Goal: Task Accomplishment & Management: Use online tool/utility

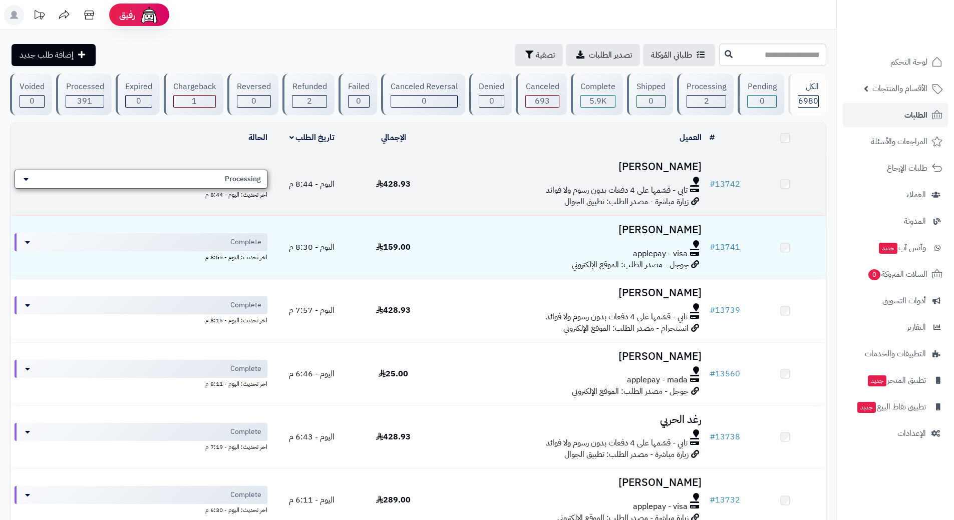
drag, startPoint x: 0, startPoint y: 0, endPoint x: 246, endPoint y: 183, distance: 306.5
click at [246, 183] on span "Processing" at bounding box center [243, 179] width 36 height 10
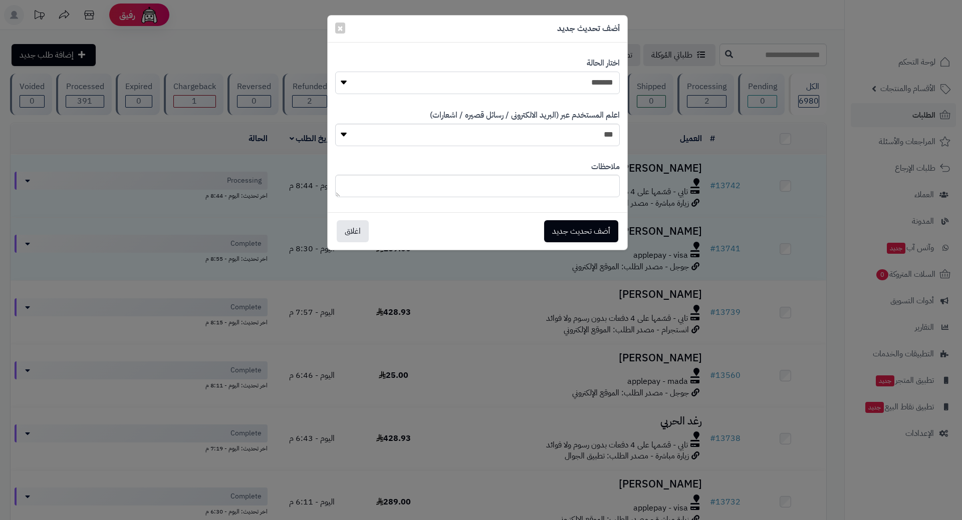
click at [491, 79] on select "**********" at bounding box center [477, 83] width 285 height 23
select select "*"
click at [335, 72] on select "**********" at bounding box center [477, 83] width 285 height 23
drag, startPoint x: 586, startPoint y: 236, endPoint x: 584, endPoint y: 243, distance: 6.8
click at [586, 236] on button "أضف تحديث جديد" at bounding box center [581, 231] width 74 height 22
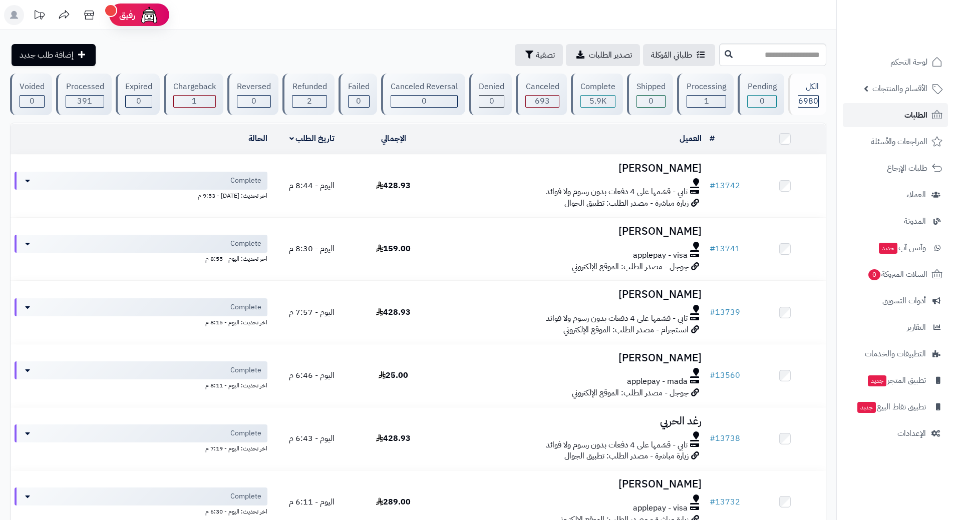
click at [851, 118] on link "الطلبات" at bounding box center [895, 115] width 105 height 24
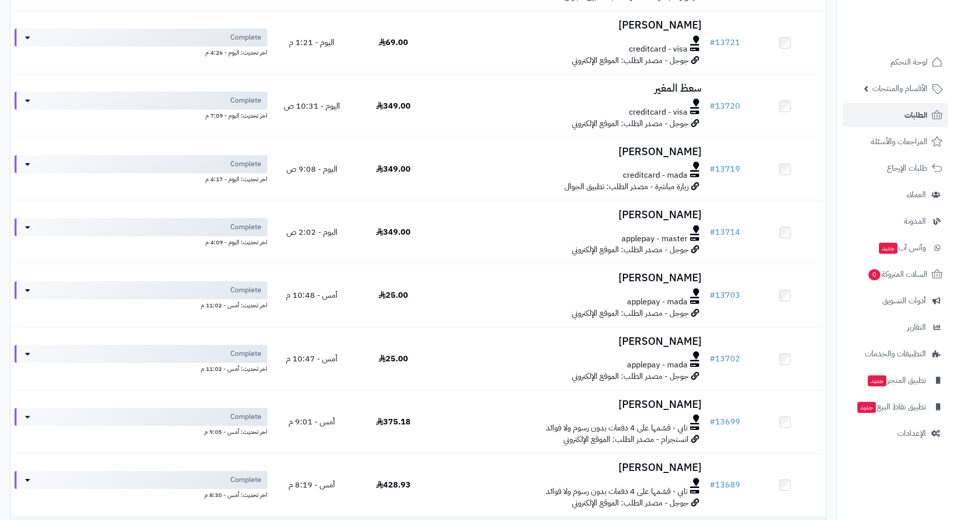
scroll to position [651, 0]
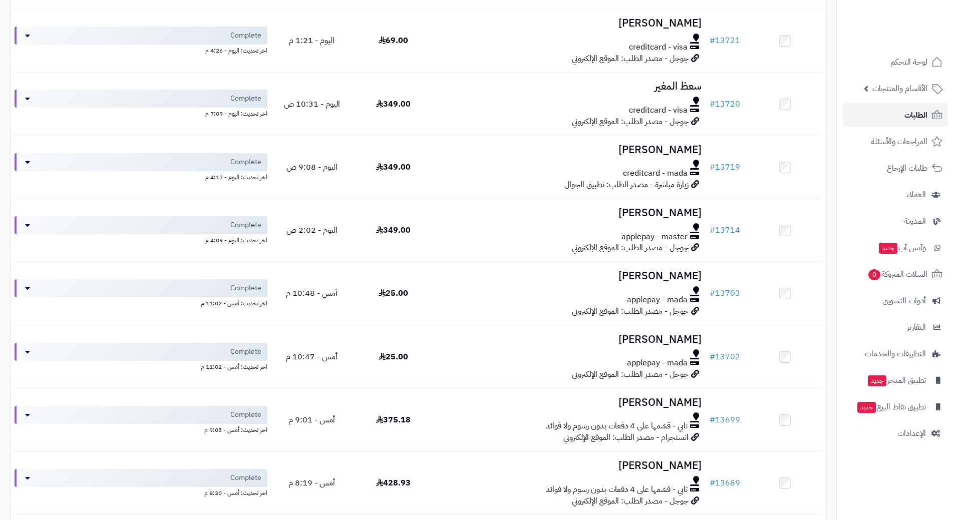
click at [886, 112] on link "الطلبات" at bounding box center [895, 115] width 105 height 24
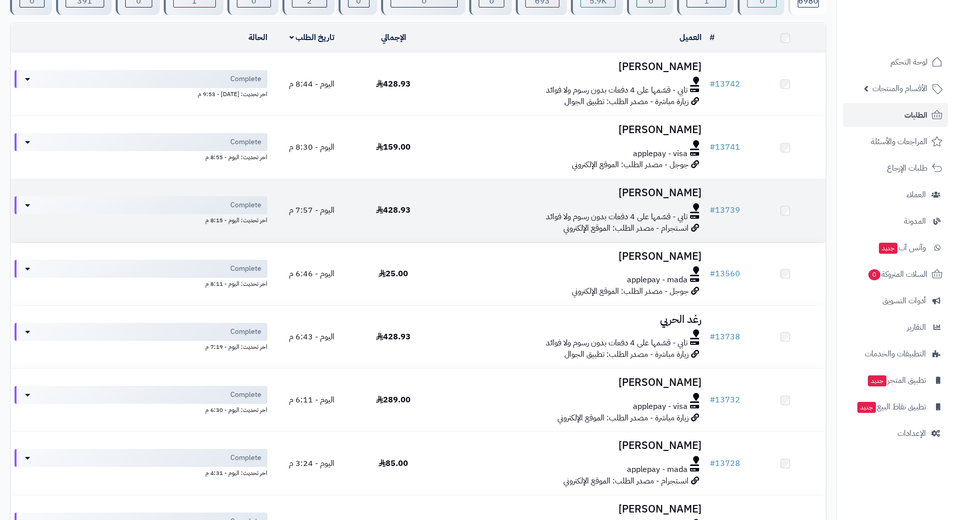
scroll to position [100, 0]
click at [473, 205] on div at bounding box center [569, 209] width 263 height 8
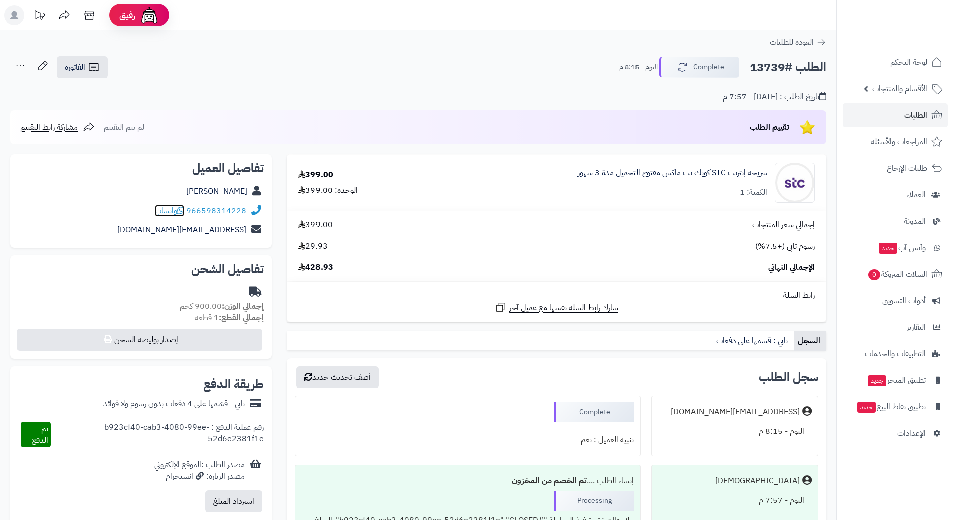
click at [180, 208] on span "واتساب" at bounding box center [170, 211] width 30 height 12
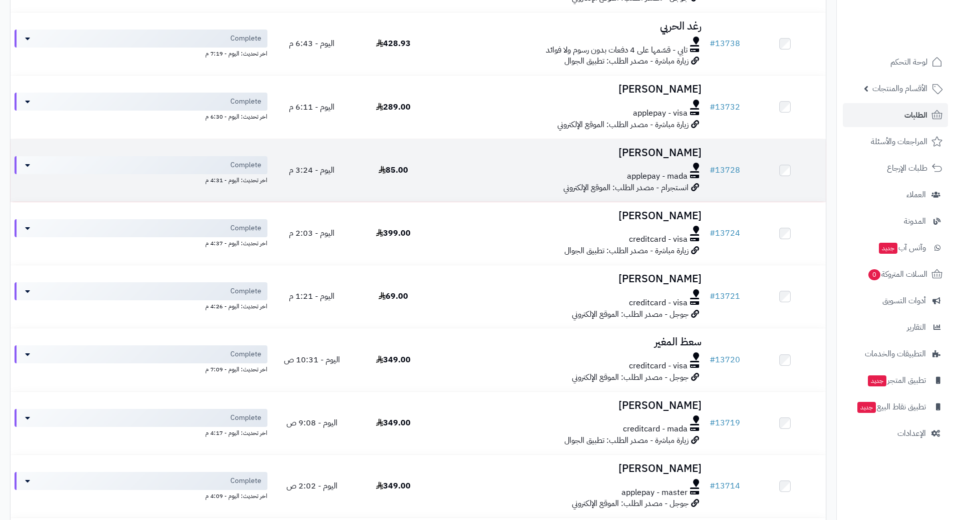
scroll to position [451, 0]
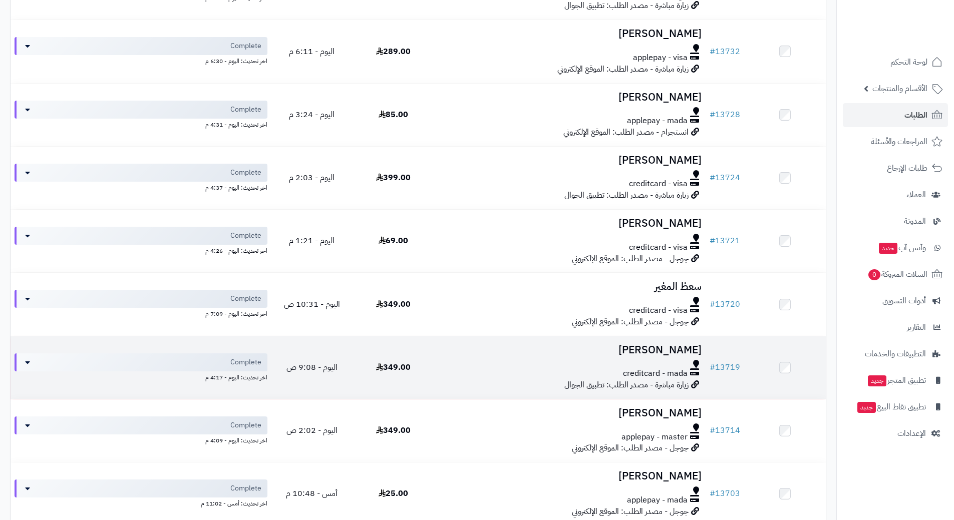
click at [481, 364] on div at bounding box center [569, 364] width 263 height 8
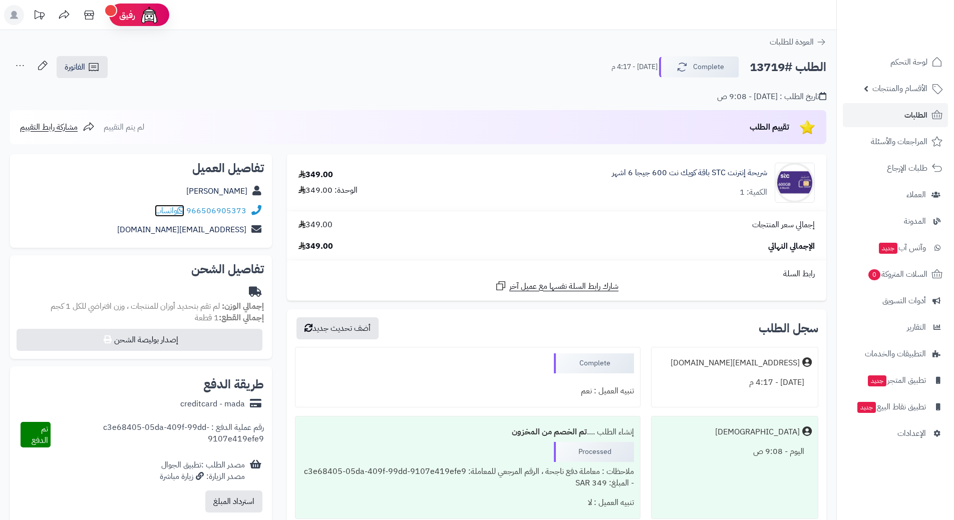
click at [183, 209] on icon at bounding box center [180, 210] width 7 height 8
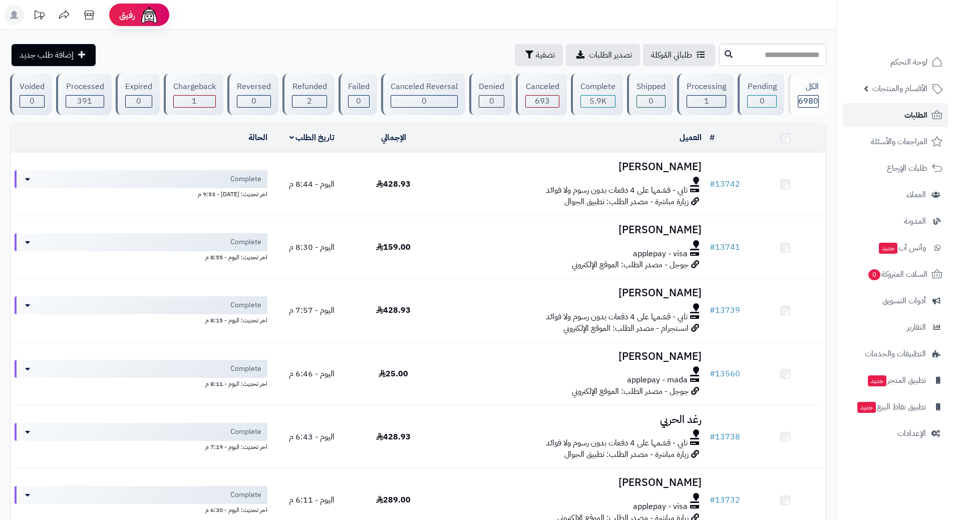
click at [925, 113] on span "الطلبات" at bounding box center [916, 115] width 23 height 14
click at [898, 110] on link "الطلبات" at bounding box center [895, 115] width 105 height 24
click at [873, 114] on link "الطلبات" at bounding box center [895, 115] width 105 height 24
click at [867, 112] on link "الطلبات" at bounding box center [895, 115] width 105 height 24
drag, startPoint x: 0, startPoint y: 0, endPoint x: 866, endPoint y: 110, distance: 873.0
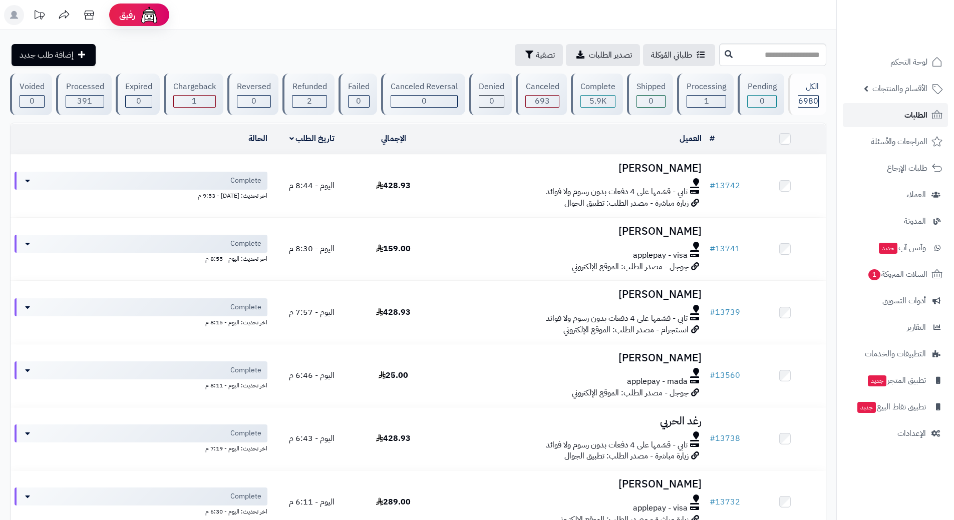
click at [866, 110] on link "الطلبات" at bounding box center [895, 115] width 105 height 24
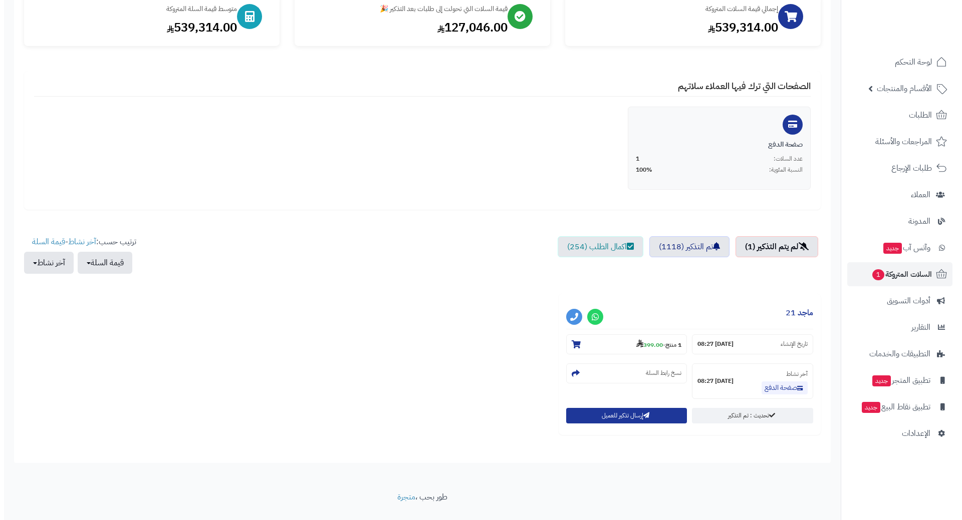
scroll to position [152, 0]
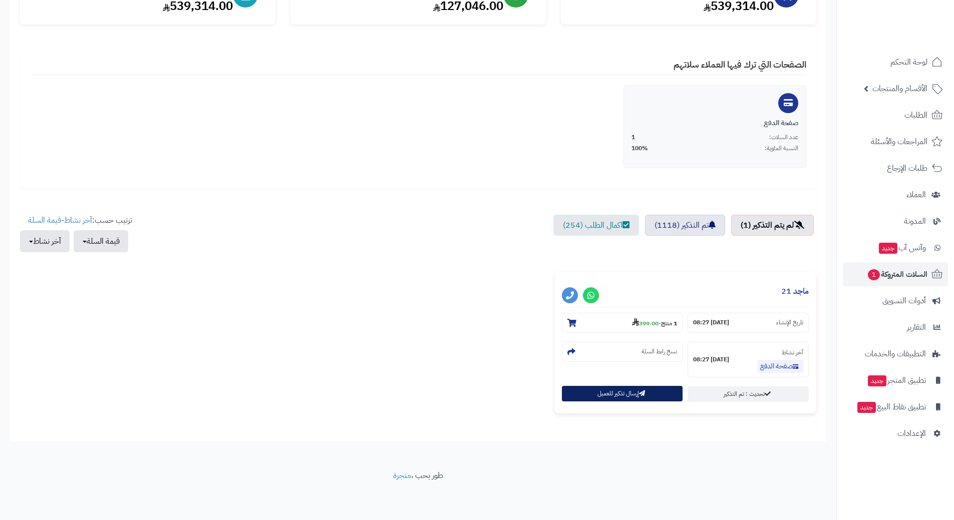
click at [620, 387] on button "إرسال تذكير للعميل" at bounding box center [622, 394] width 121 height 16
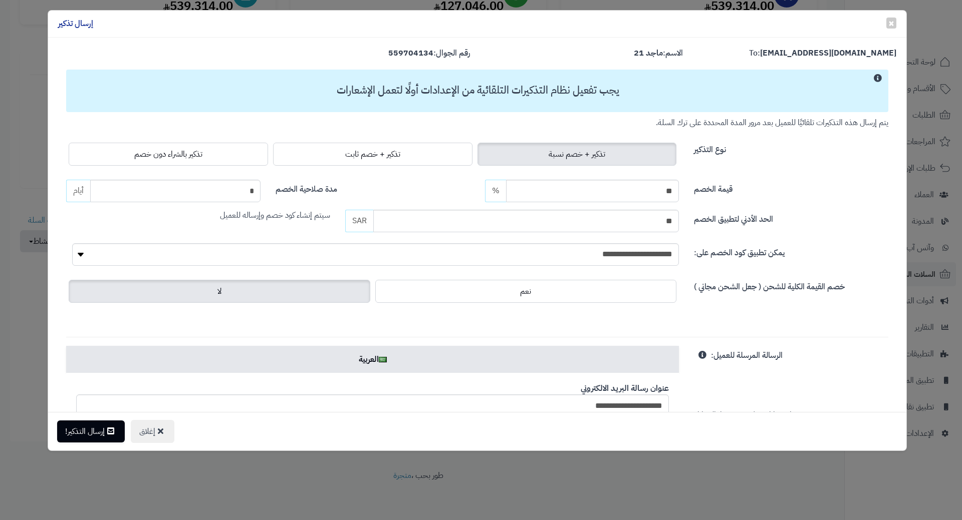
drag, startPoint x: 144, startPoint y: 157, endPoint x: 153, endPoint y: 204, distance: 47.5
click at [144, 157] on span "تذكير بالشراء دون خصم" at bounding box center [168, 154] width 68 height 12
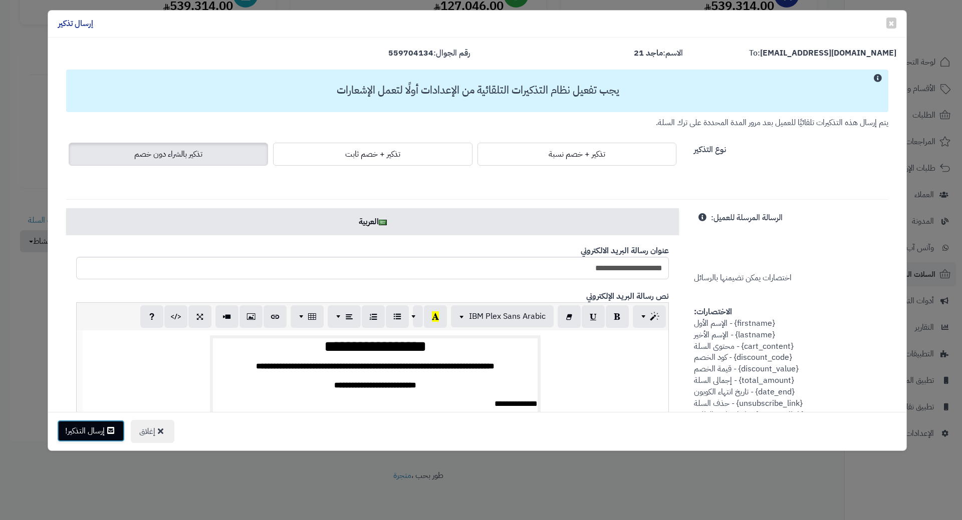
click at [86, 434] on button "إرسال التذكير!" at bounding box center [91, 431] width 68 height 22
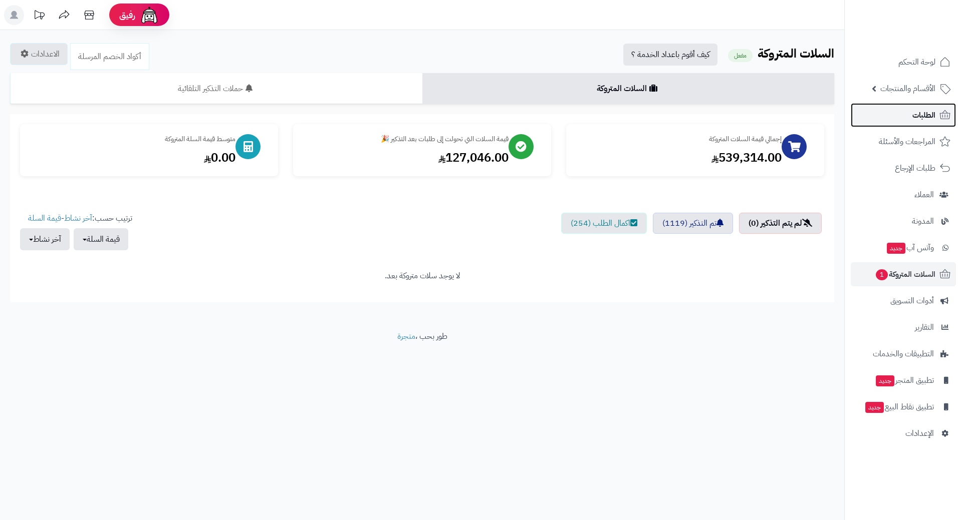
click at [913, 113] on span "الطلبات" at bounding box center [923, 115] width 23 height 14
